Goal: Task Accomplishment & Management: Complete application form

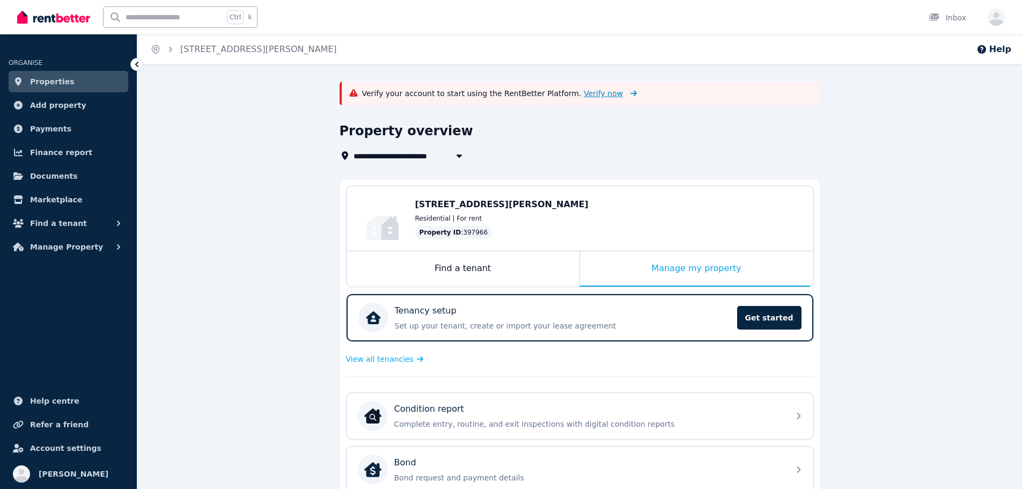
click at [584, 90] on span "Verify now" at bounding box center [603, 93] width 39 height 11
